Goal: Task Accomplishment & Management: Complete application form

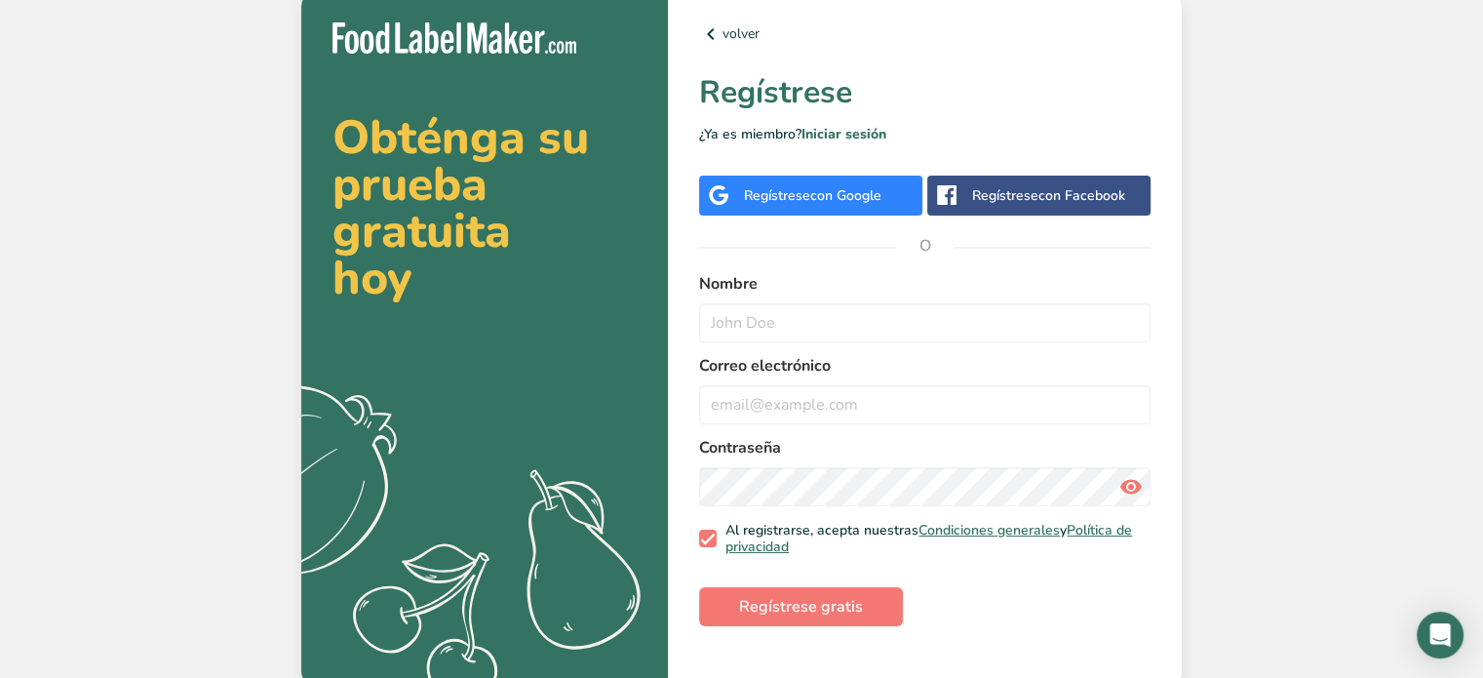
click at [865, 196] on span "con Google" at bounding box center [845, 195] width 71 height 19
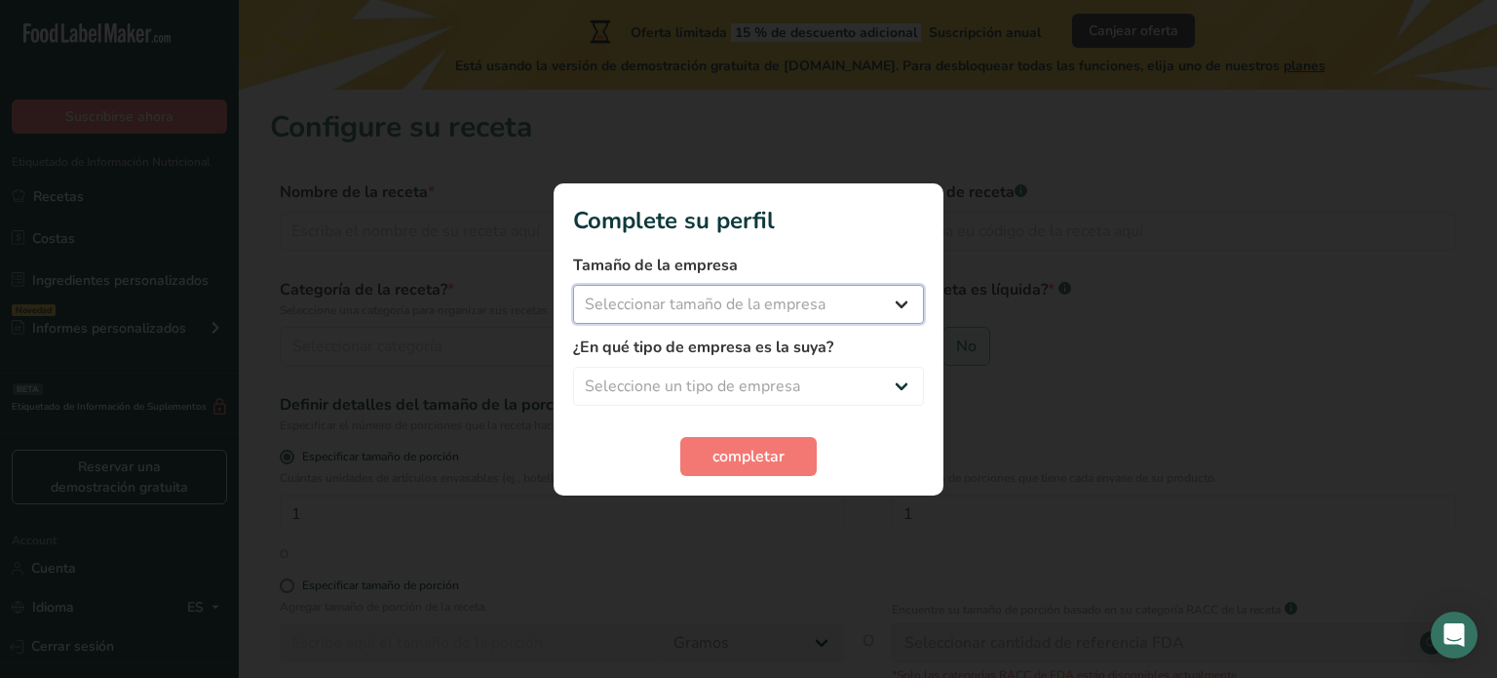
click at [845, 305] on select "Seleccionar tamaño de la empresa Menos de 10 empleados De 10 a 50 empleados De …" at bounding box center [748, 304] width 351 height 39
select select "1"
click at [573, 285] on select "Seleccionar tamaño de la empresa Menos de 10 empleados De 10 a 50 empleados De …" at bounding box center [748, 304] width 351 height 39
click at [730, 384] on select "Seleccione un tipo de empresa Fabricante de alimentos envasados Restaurante y c…" at bounding box center [748, 386] width 351 height 39
select select "1"
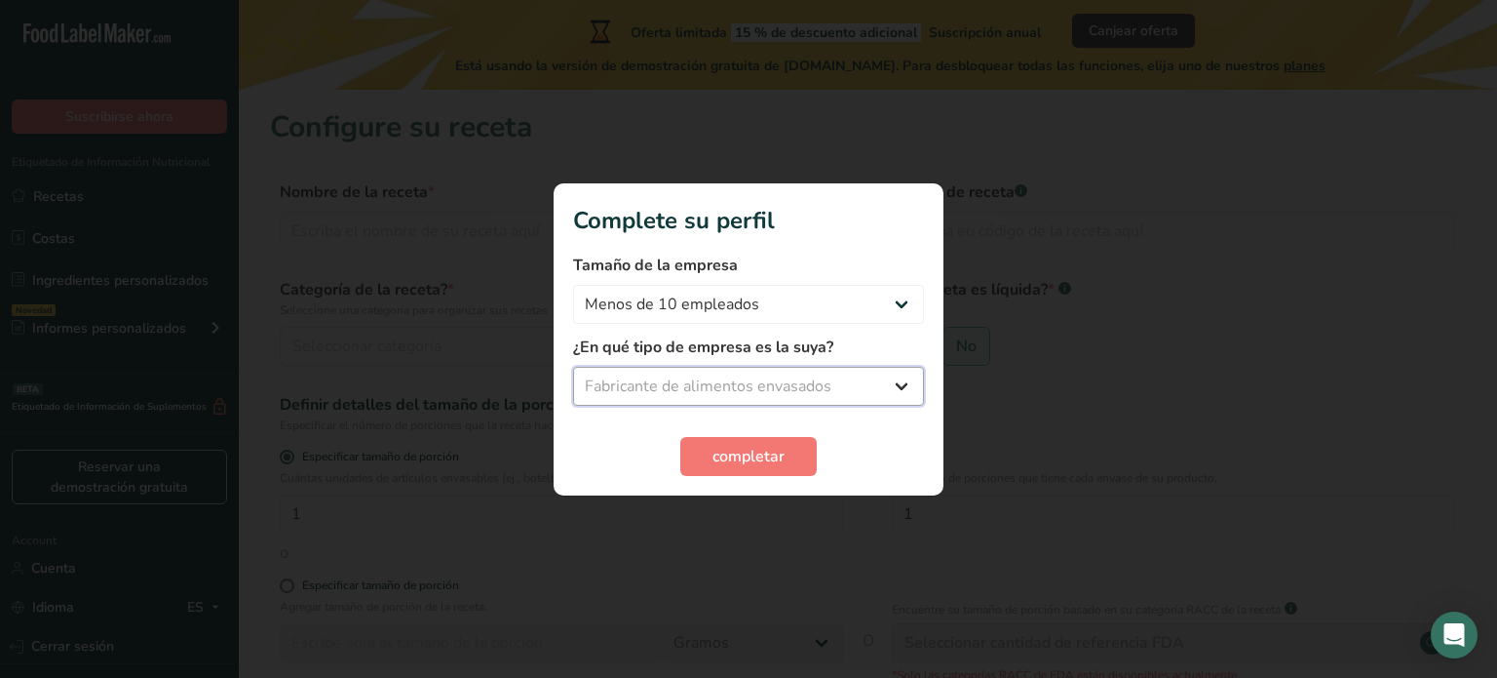
click at [573, 367] on select "Seleccione un tipo de empresa Fabricante de alimentos envasados Restaurante y c…" at bounding box center [748, 386] width 351 height 39
click at [776, 451] on span "completar" at bounding box center [749, 456] width 72 height 23
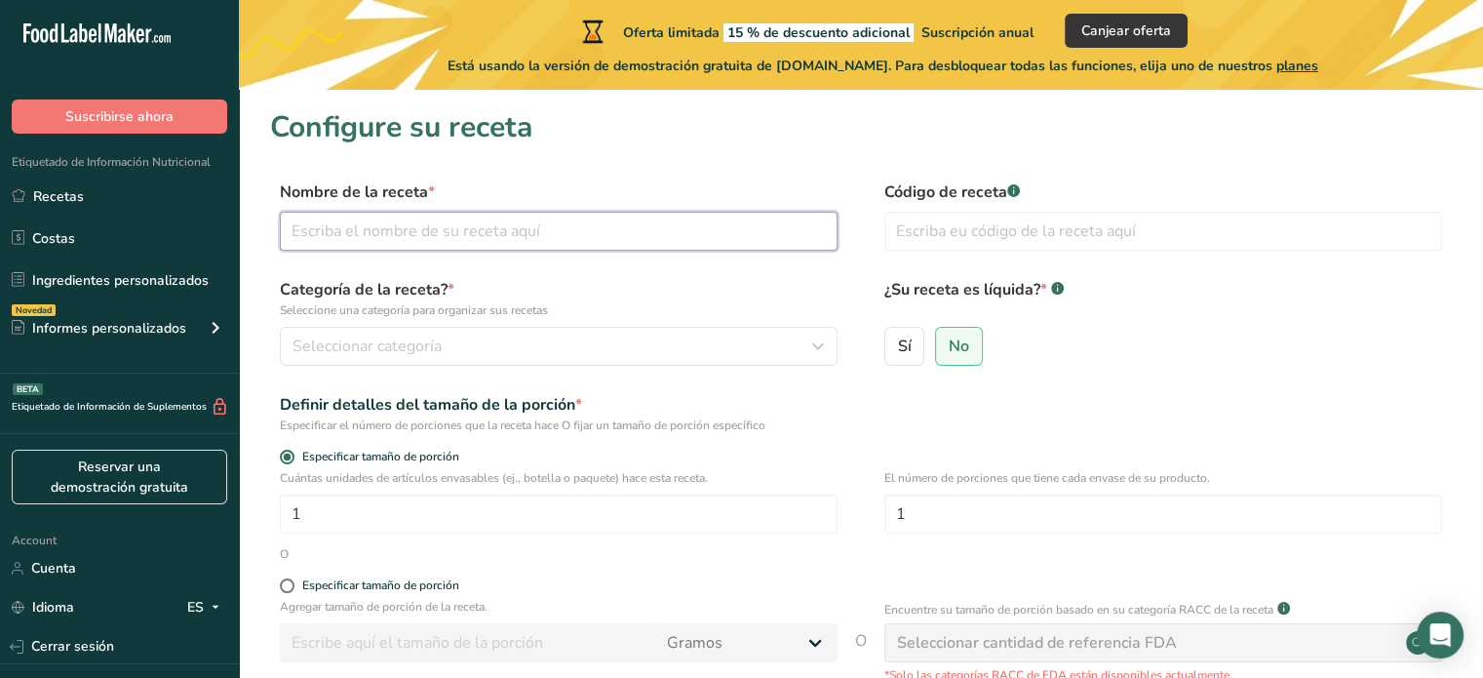
click at [602, 228] on input "text" at bounding box center [559, 231] width 558 height 39
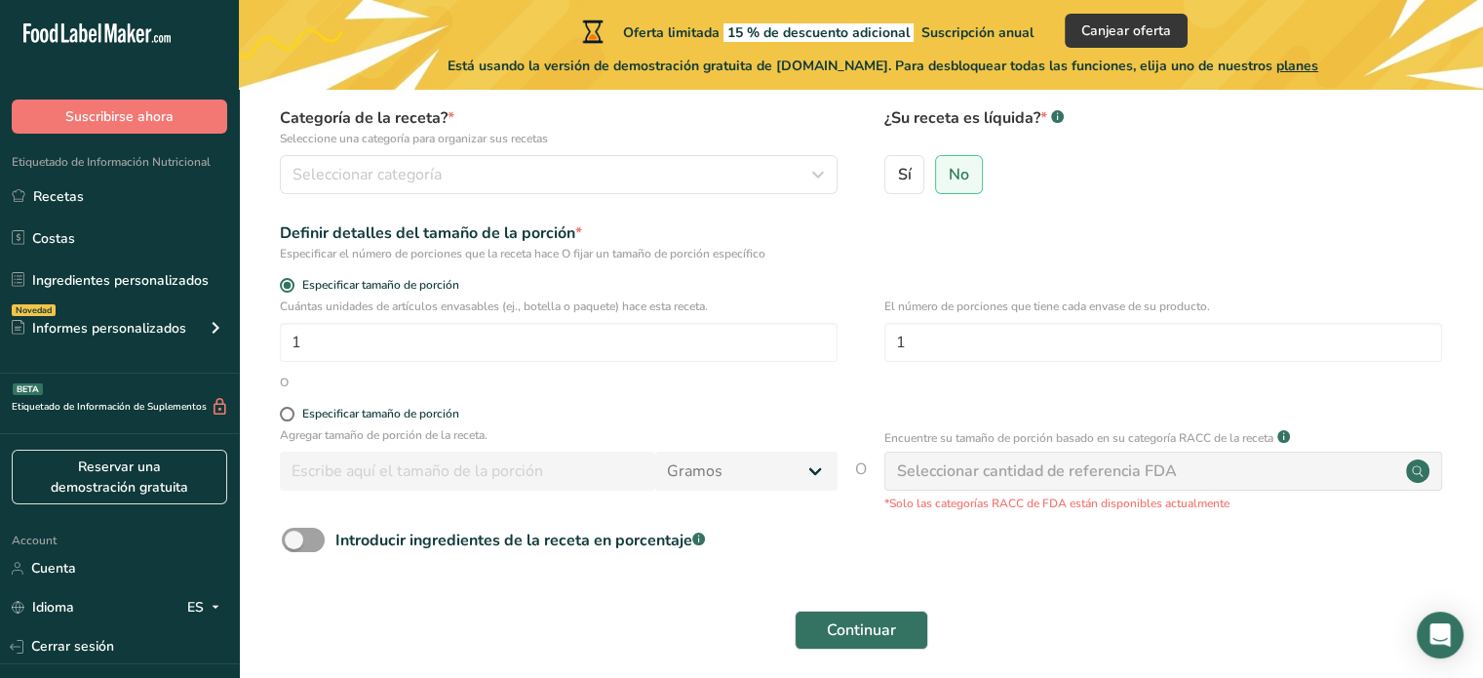
scroll to position [172, 0]
click at [412, 347] on input "1" at bounding box center [559, 342] width 558 height 39
type input "15"
click at [350, 412] on div "Especificar tamaño de porción" at bounding box center [380, 414] width 157 height 15
click at [292, 412] on input "Especificar tamaño de porción" at bounding box center [286, 414] width 13 height 13
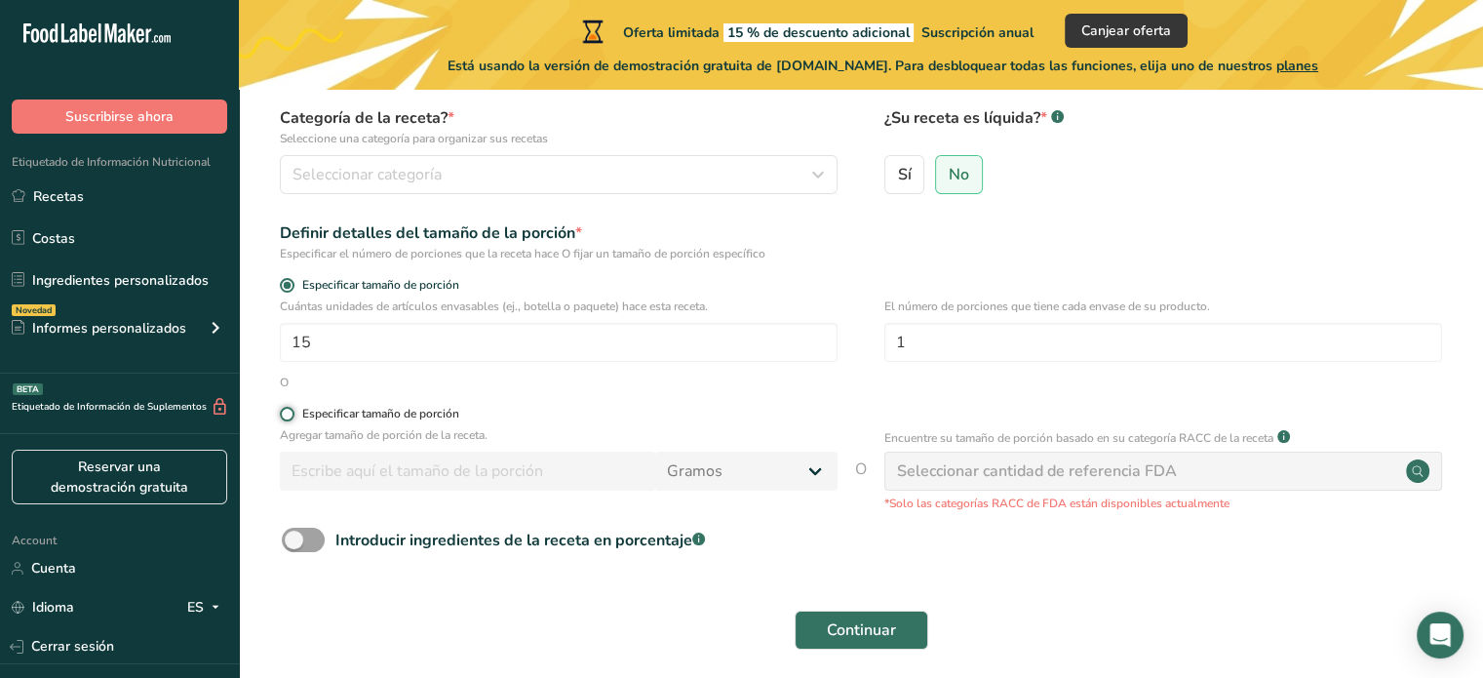
radio input "true"
radio input "false"
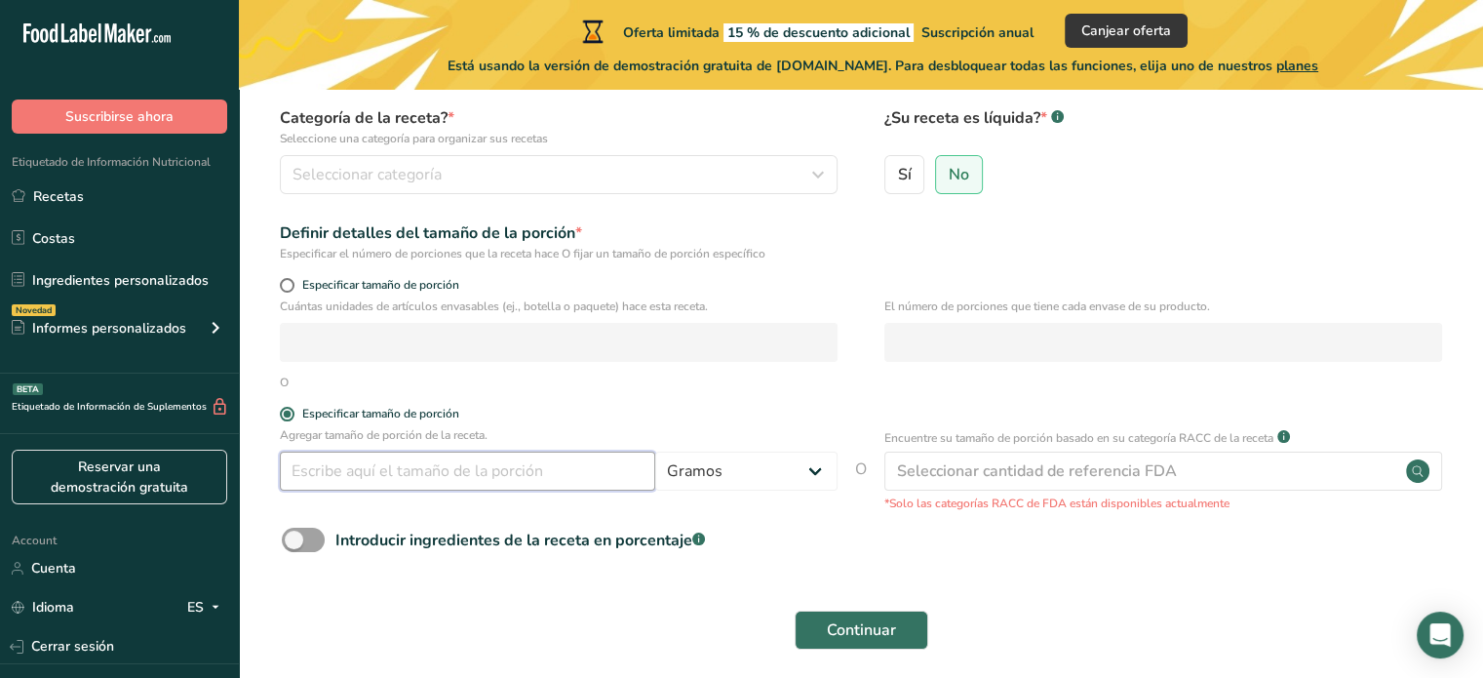
click at [382, 463] on input "number" at bounding box center [467, 470] width 375 height 39
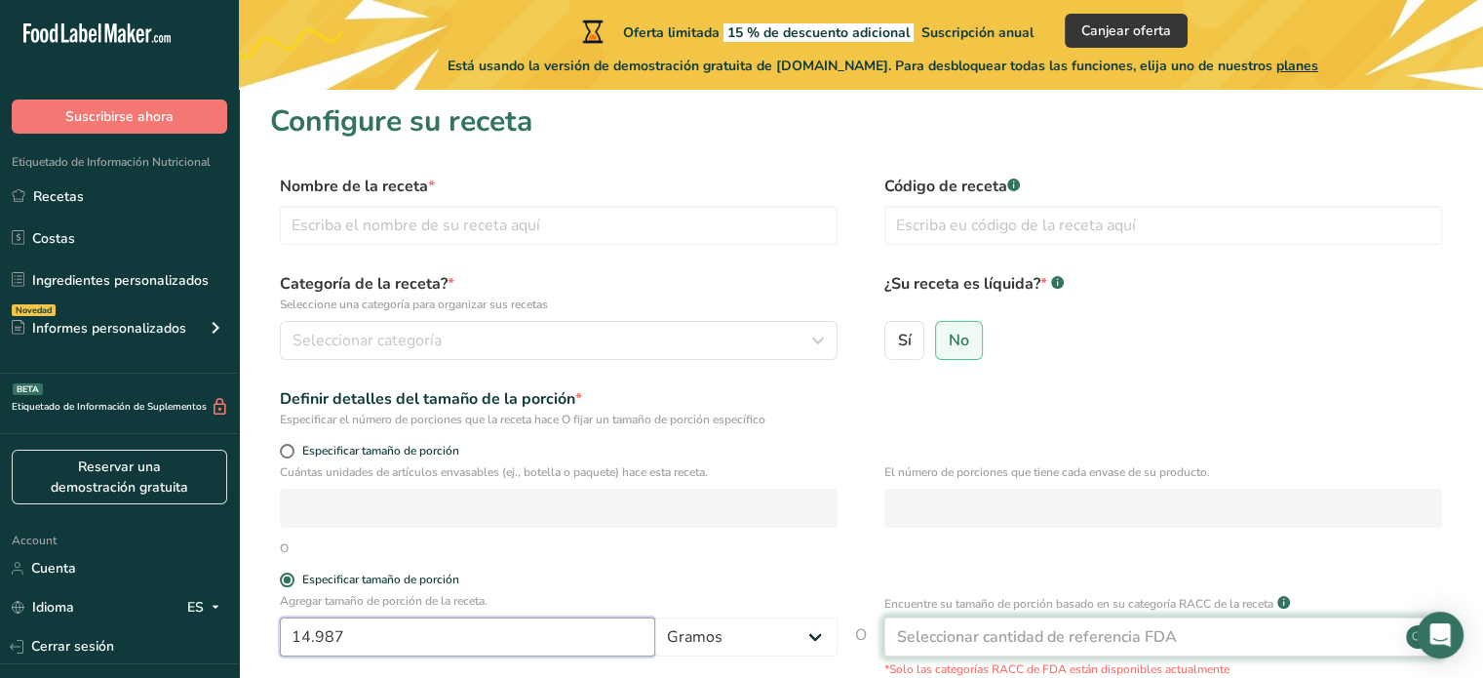
scroll to position [0, 0]
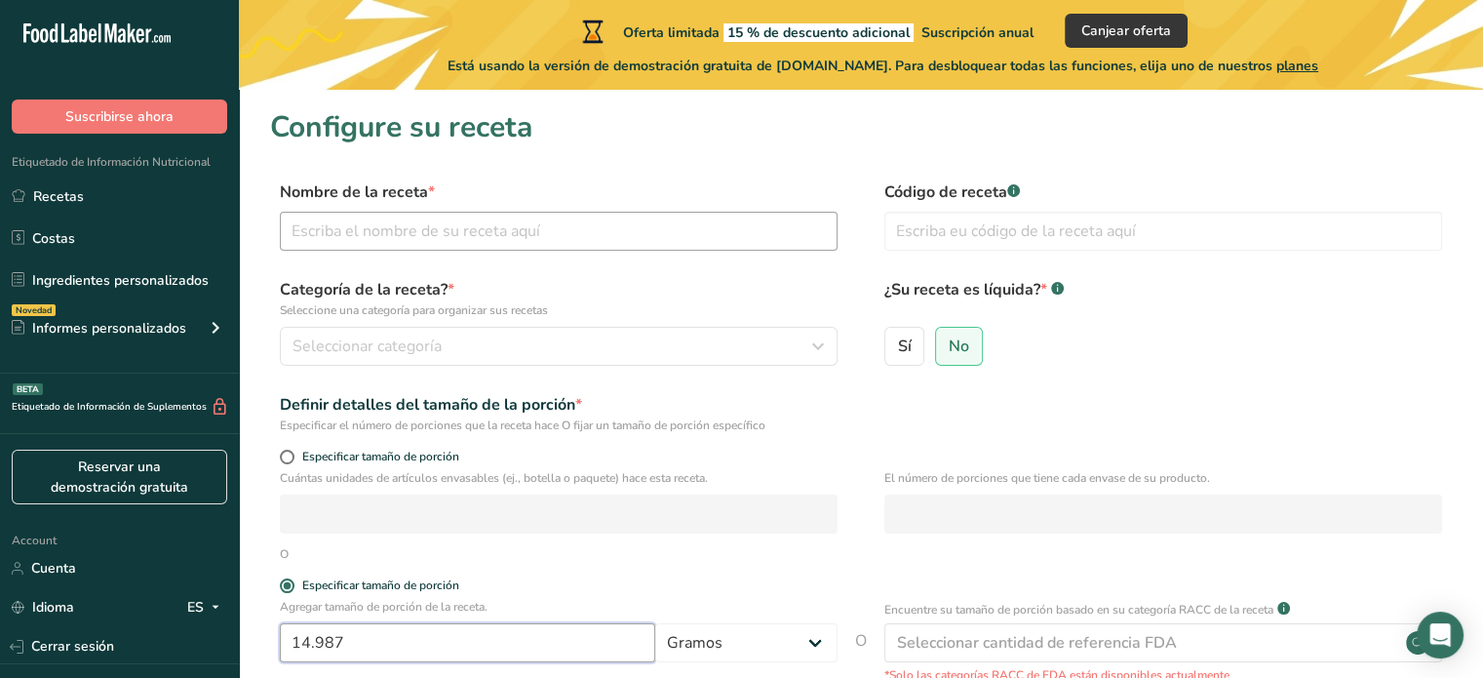
type input "14.987"
click at [335, 227] on input "text" at bounding box center [559, 231] width 558 height 39
type input "/"
type input "Mermelada de fresa con chile habanero"
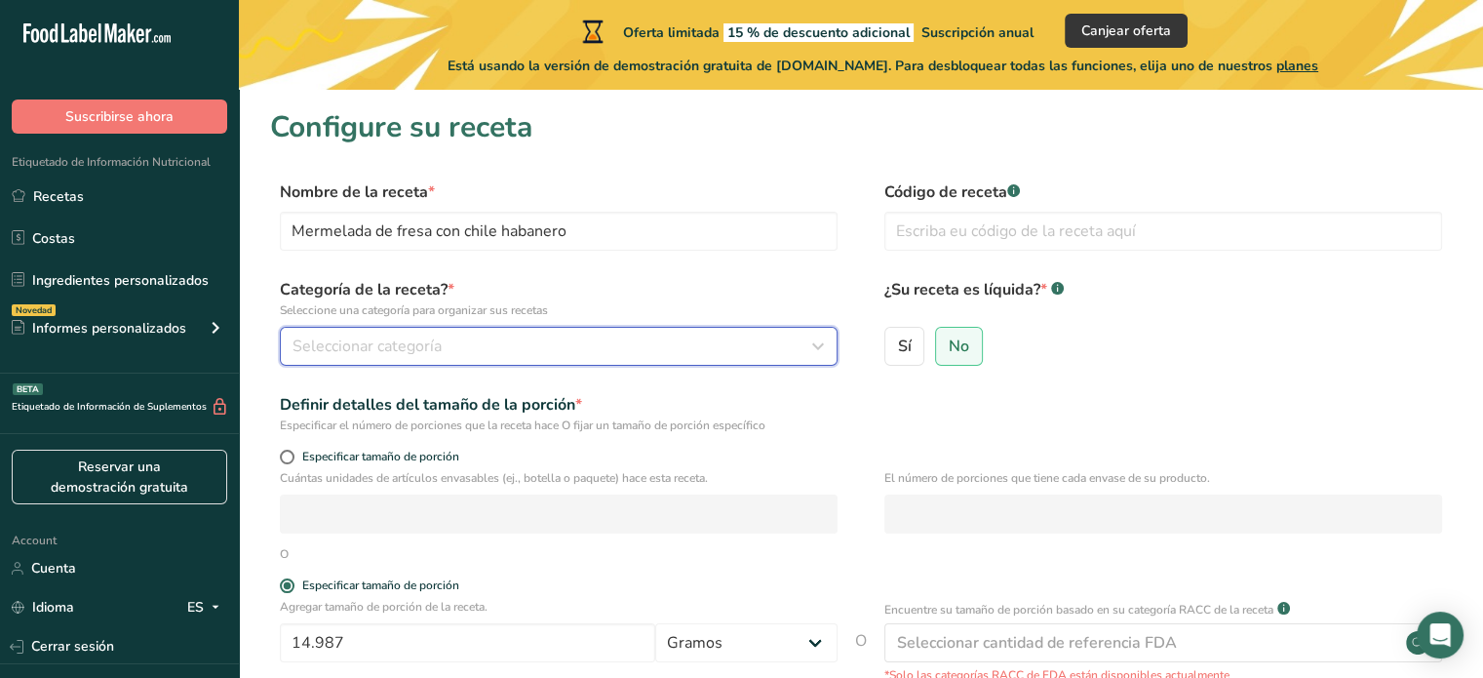
click at [426, 334] on span "Seleccionar categoría" at bounding box center [366, 345] width 149 height 23
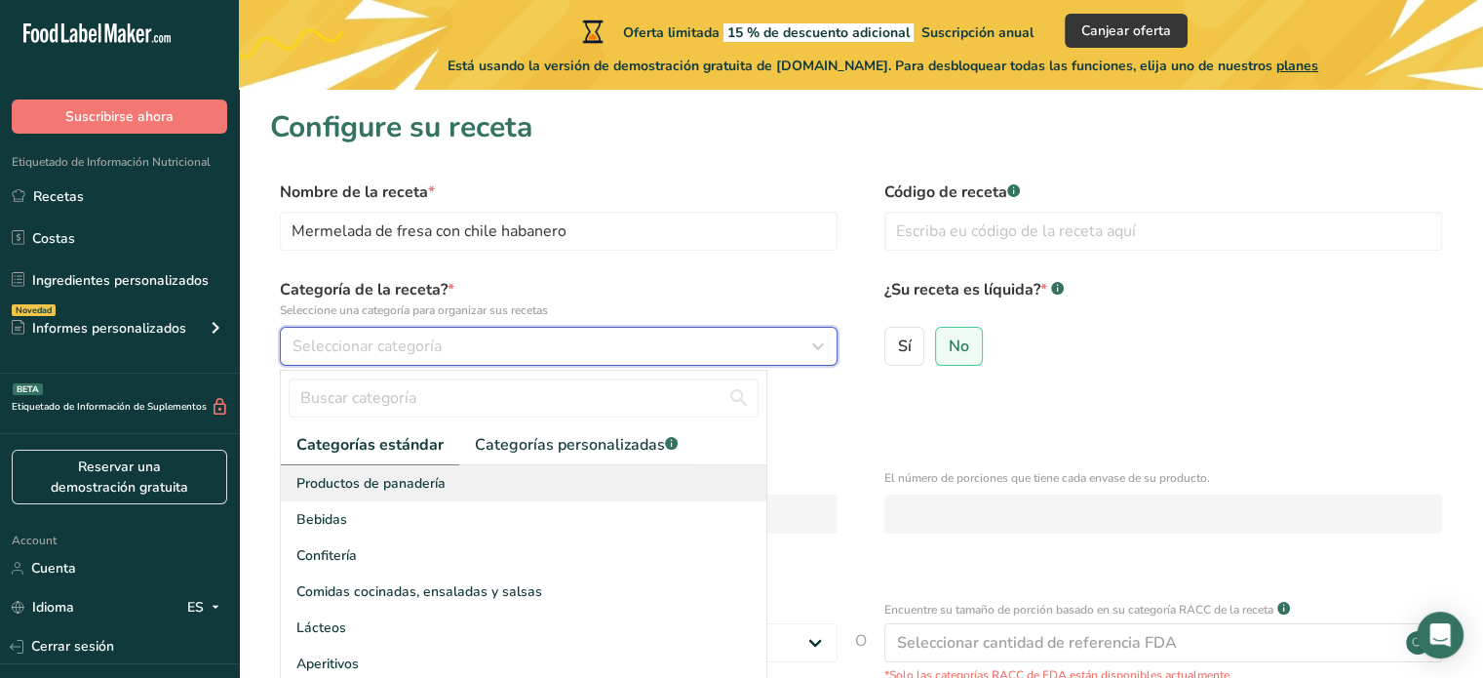
scroll to position [140, 0]
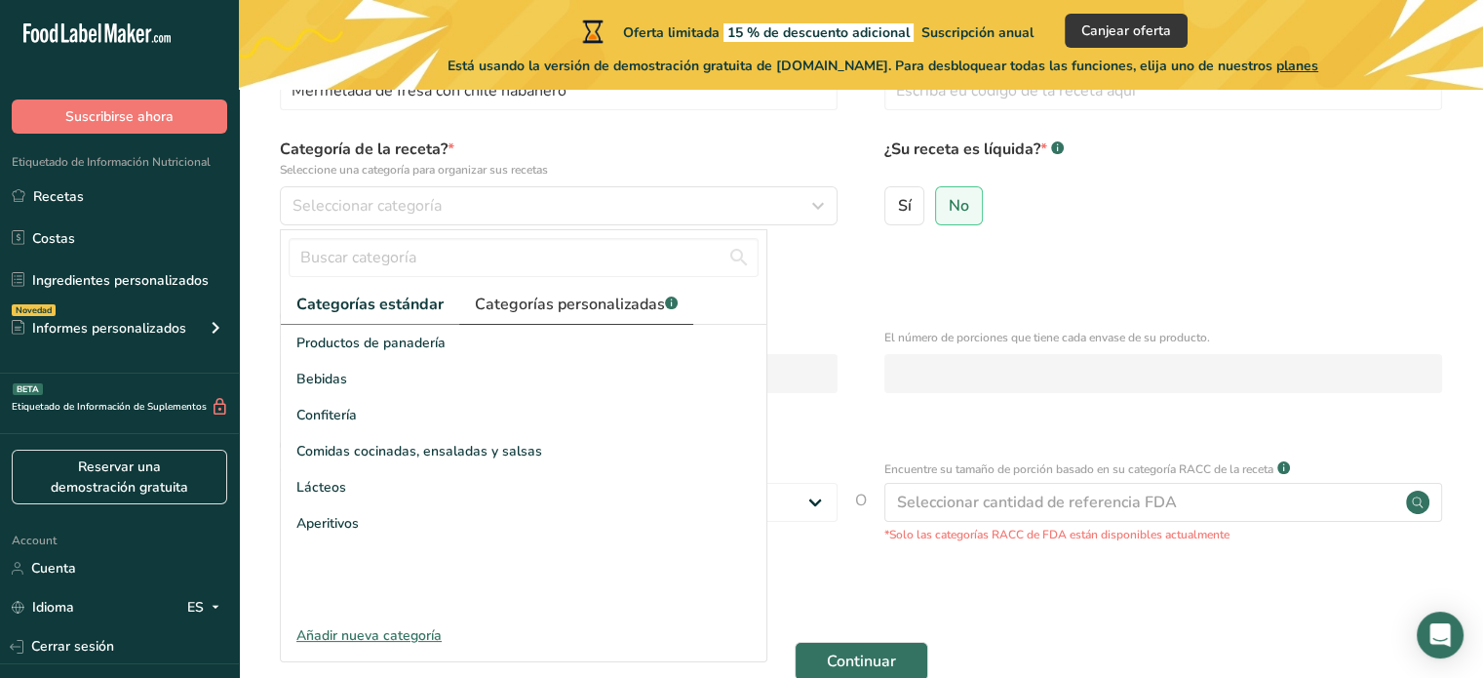
click at [542, 311] on span "Categorías personalizadas .a-a{fill:#347362;}.b-a{fill:#fff;}" at bounding box center [576, 303] width 203 height 23
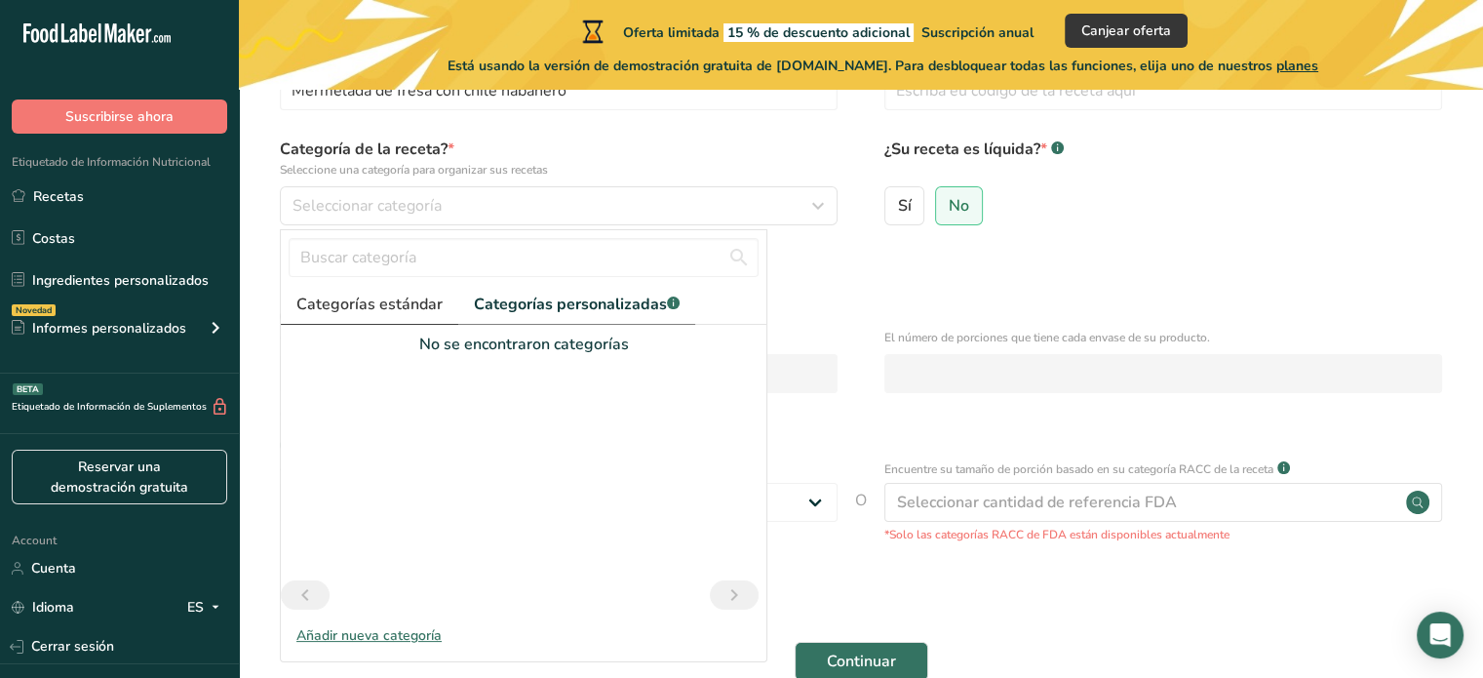
click at [404, 305] on span "Categorías estándar" at bounding box center [369, 303] width 146 height 23
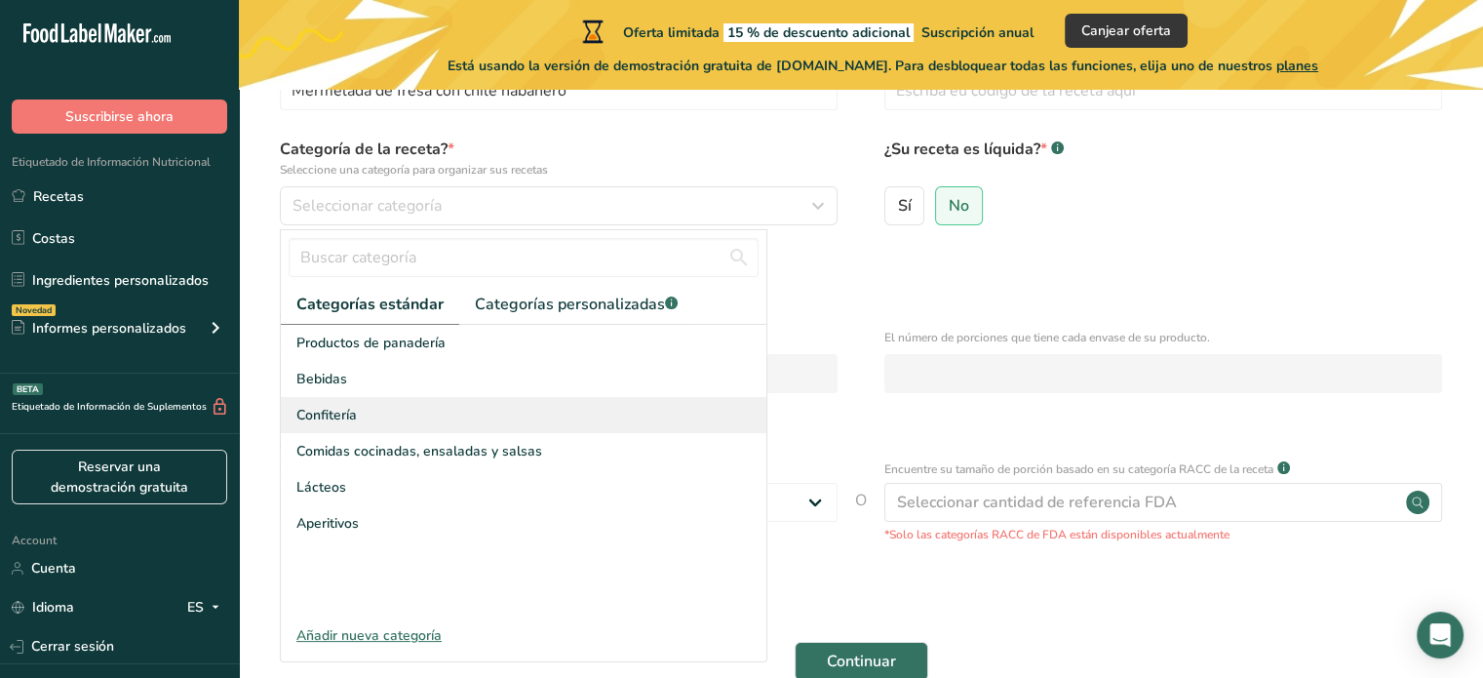
click at [379, 397] on div "Confitería" at bounding box center [524, 415] width 486 height 36
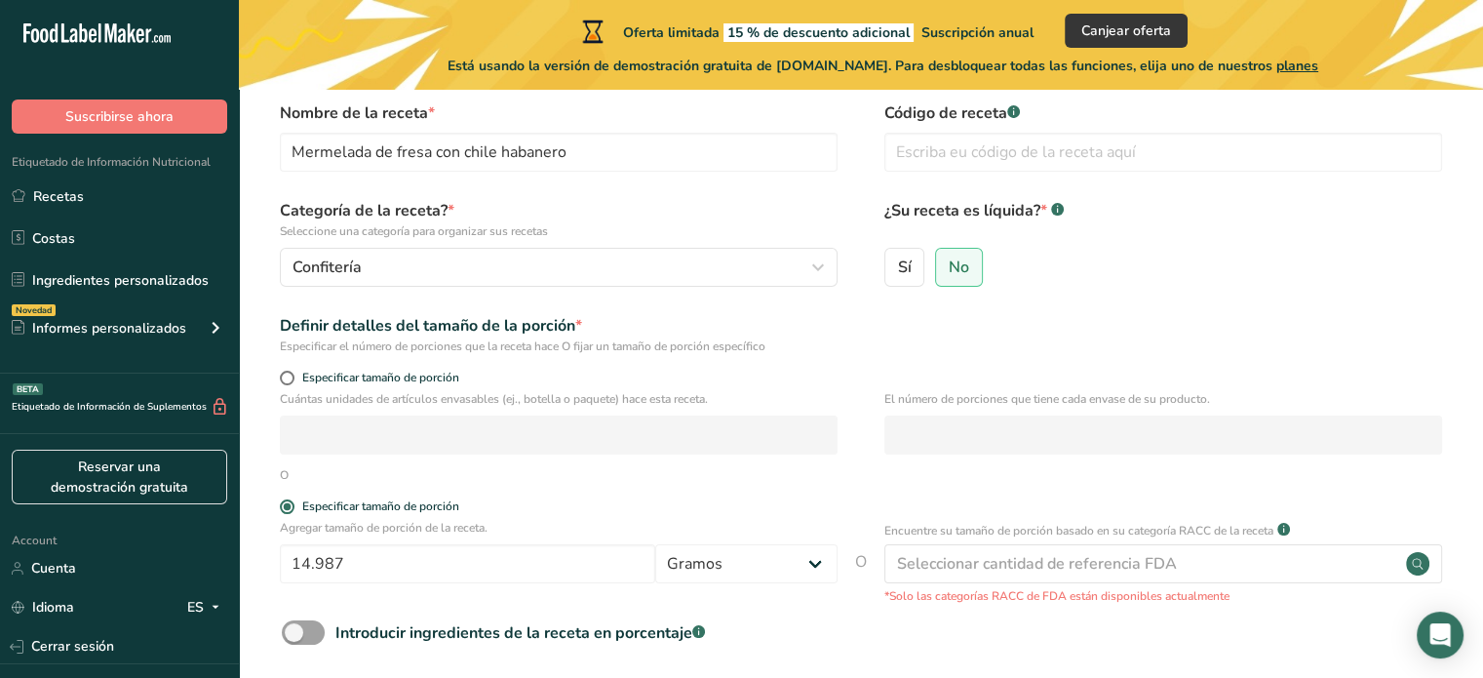
scroll to position [71, 0]
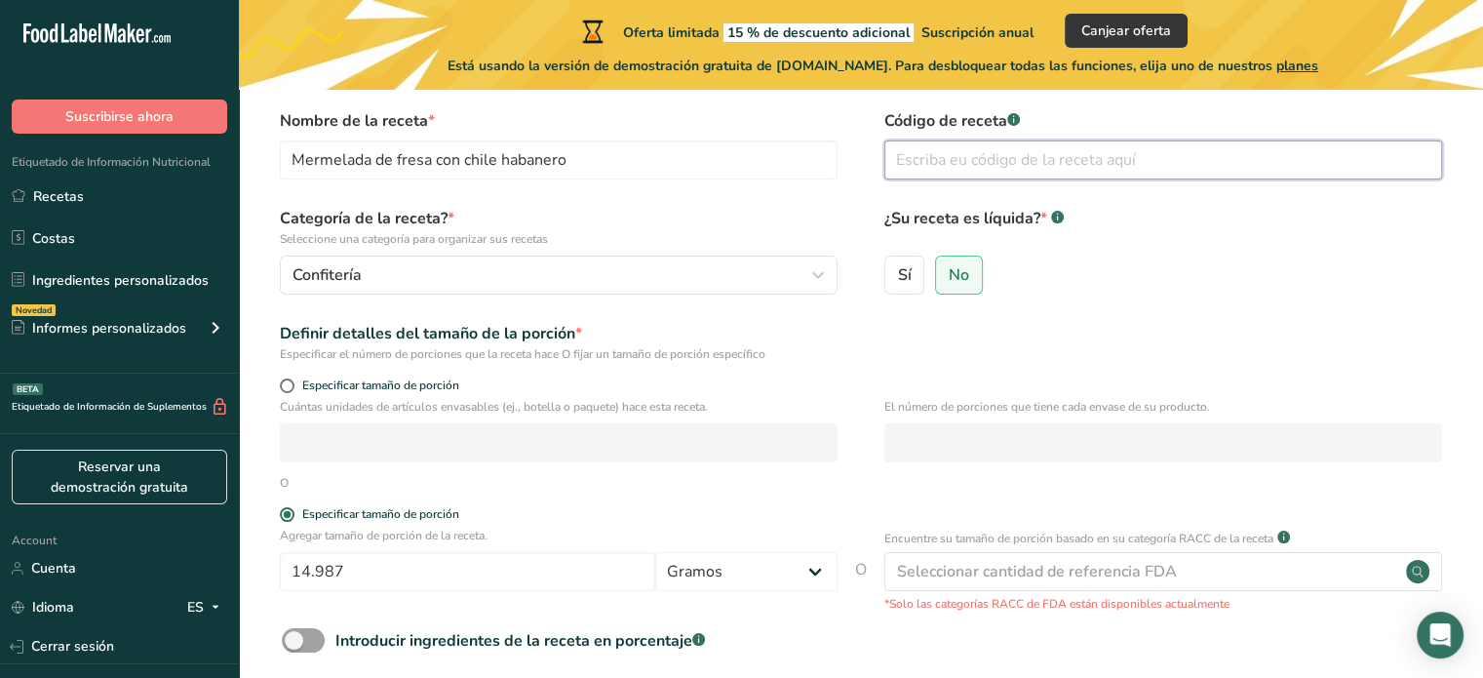
click at [1022, 156] on input "text" at bounding box center [1163, 159] width 558 height 39
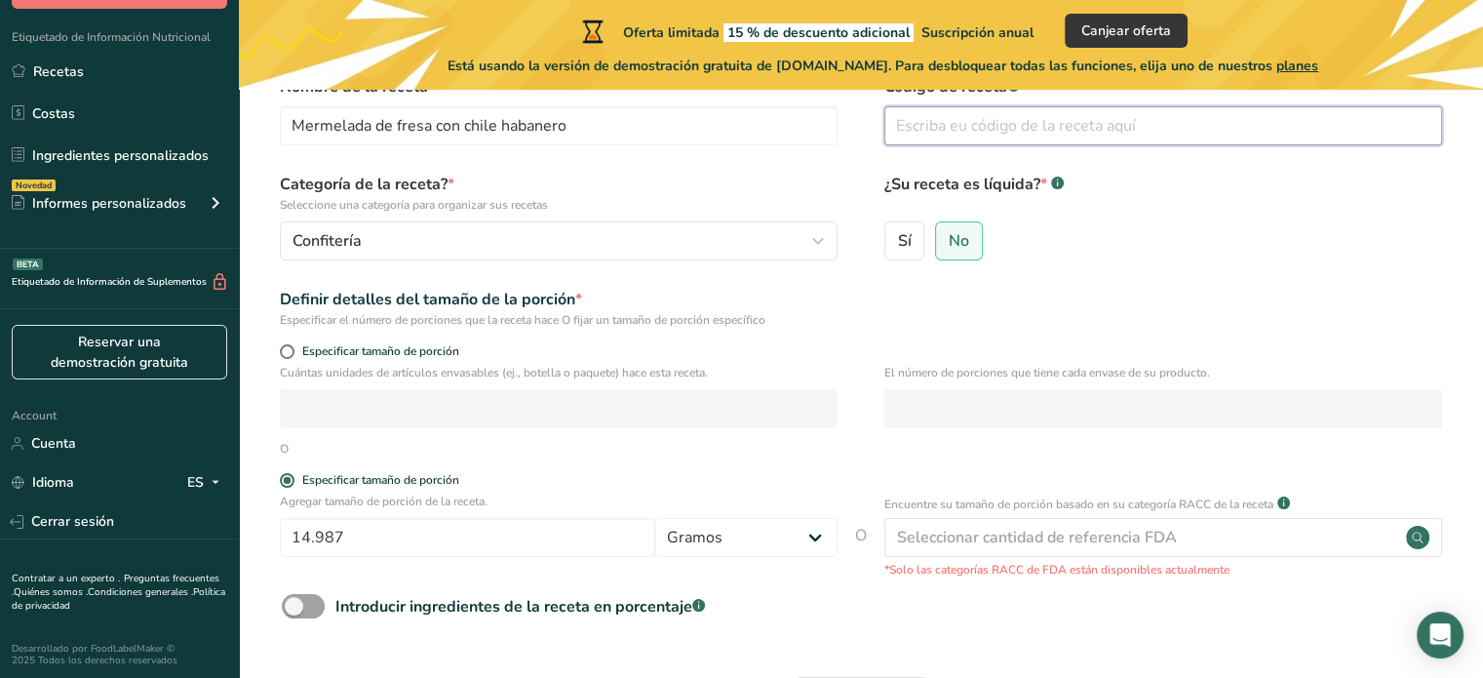
scroll to position [249, 0]
